Goal: Task Accomplishment & Management: Manage account settings

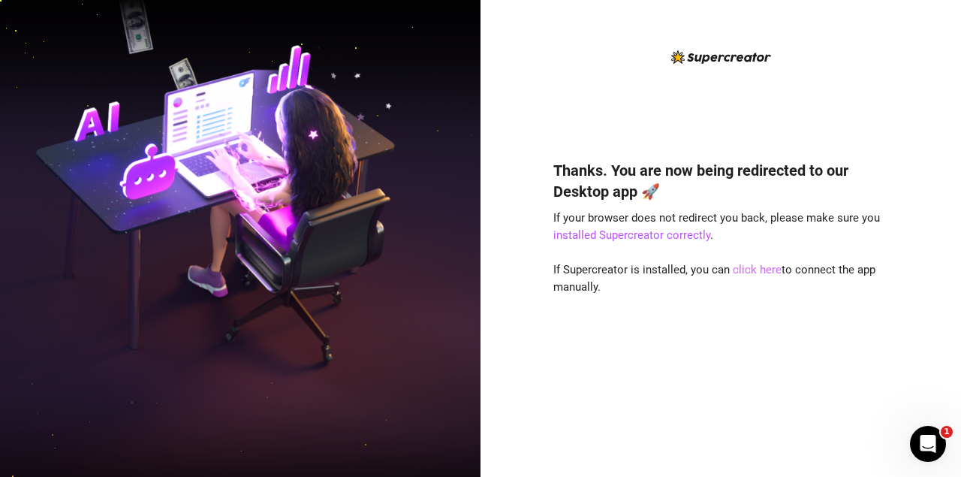
click at [742, 270] on link "click here" at bounding box center [757, 270] width 49 height 14
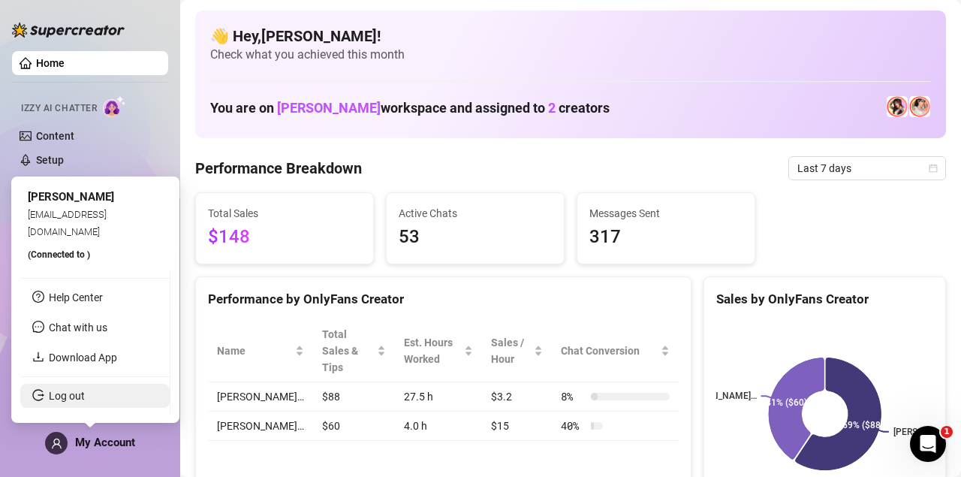
click at [85, 399] on link "Log out" at bounding box center [67, 396] width 36 height 12
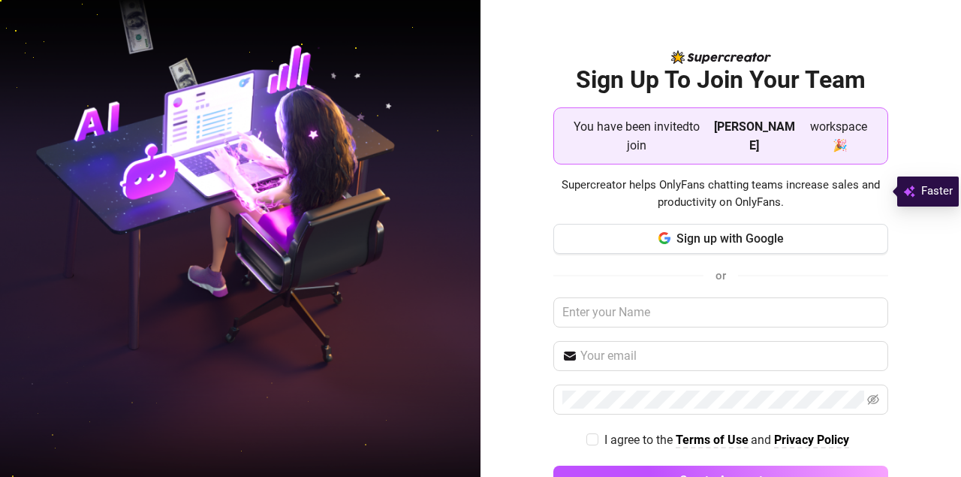
scroll to position [28, 0]
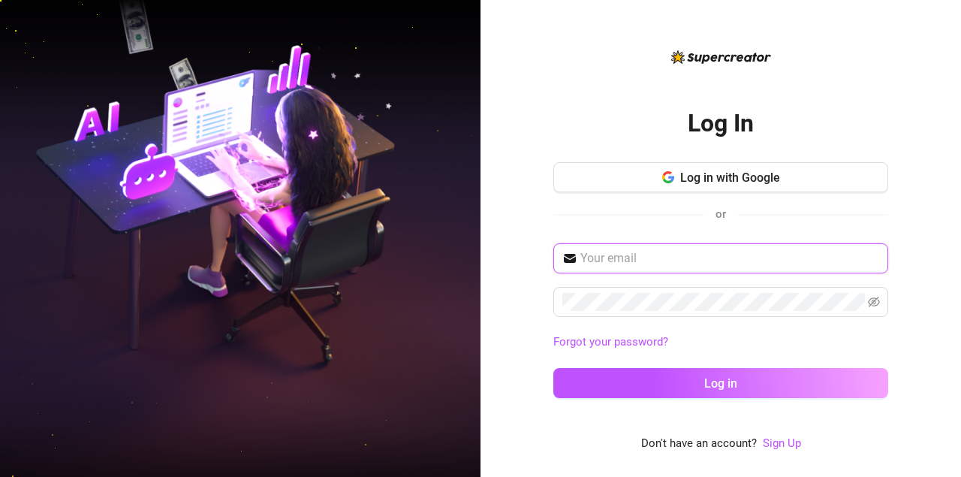
click at [645, 262] on input "text" at bounding box center [729, 258] width 299 height 18
type input "bethmel653@gmail.com"
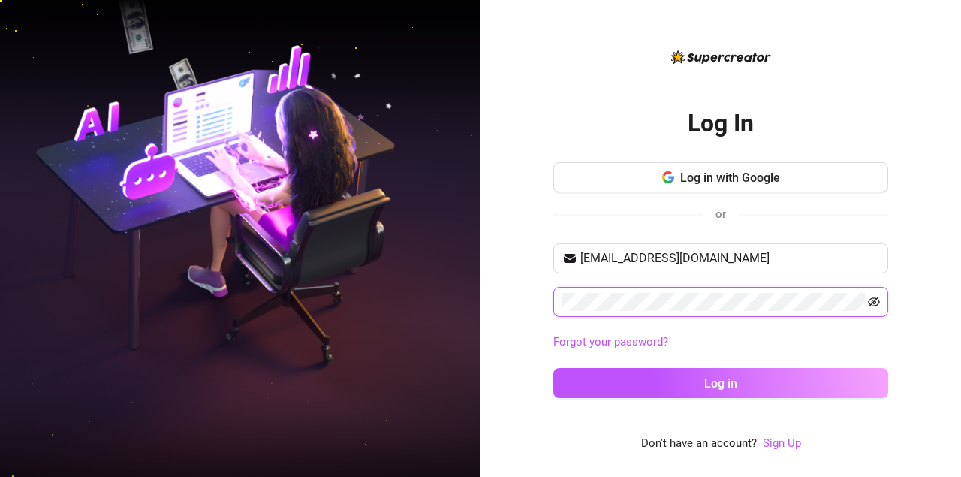
click at [873, 304] on icon "eye-invisible" at bounding box center [873, 302] width 3 height 3
click at [873, 304] on icon "eye" at bounding box center [874, 301] width 12 height 9
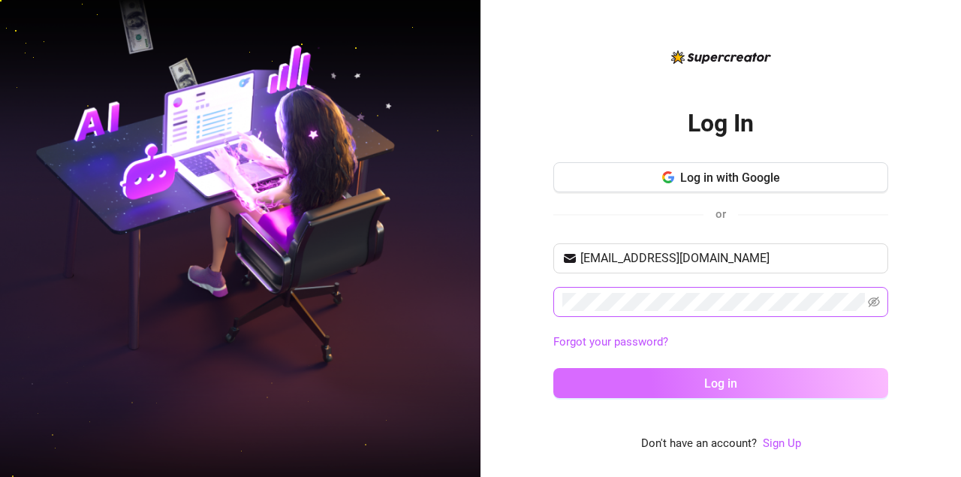
click at [748, 376] on button "Log in" at bounding box center [720, 383] width 335 height 30
